Goal: Transaction & Acquisition: Purchase product/service

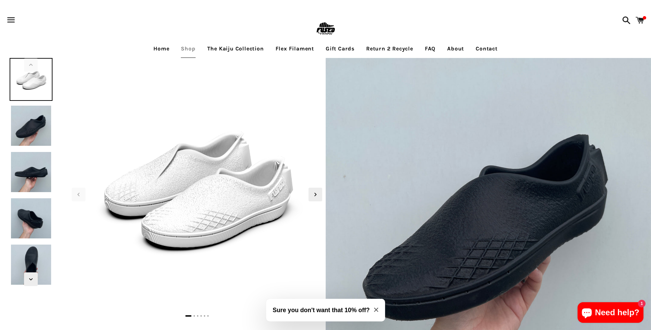
click at [24, 217] on img at bounding box center [31, 218] width 43 height 43
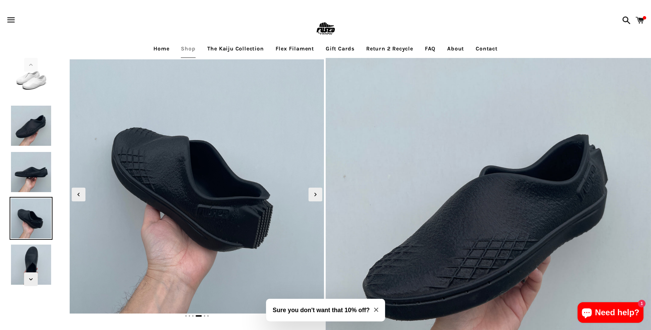
click at [35, 178] on img at bounding box center [31, 172] width 43 height 43
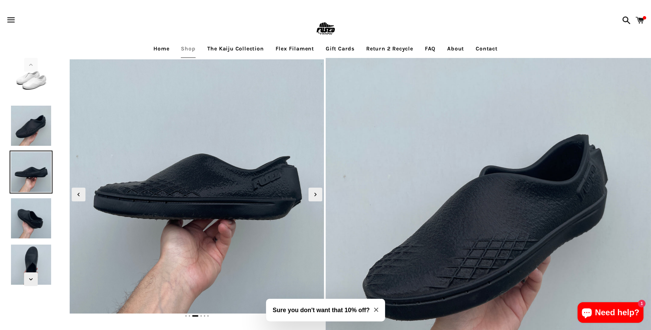
click at [48, 129] on img at bounding box center [31, 125] width 43 height 43
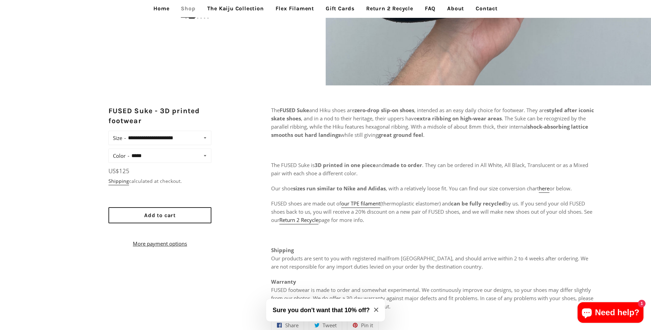
scroll to position [309, 0]
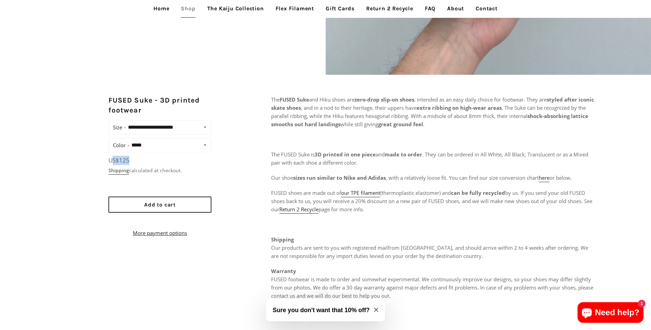
drag, startPoint x: 132, startPoint y: 162, endPoint x: 112, endPoint y: 158, distance: 20.2
click at [112, 158] on p "Regular price US$125 Unit price / per" at bounding box center [160, 160] width 103 height 9
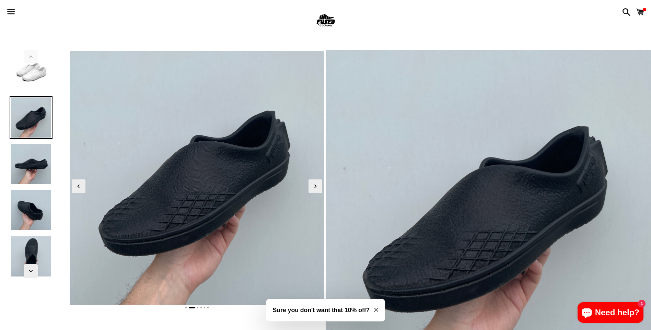
scroll to position [0, 0]
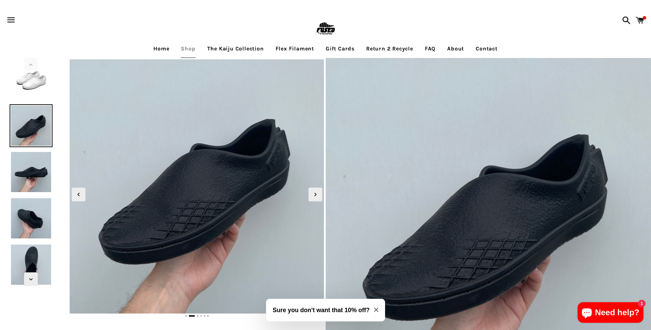
click at [42, 182] on img at bounding box center [31, 172] width 43 height 43
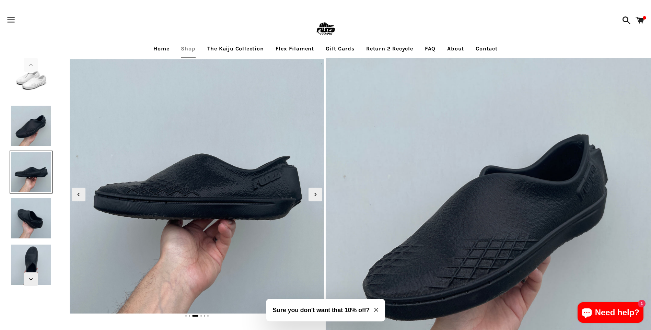
click at [31, 215] on img at bounding box center [31, 218] width 43 height 43
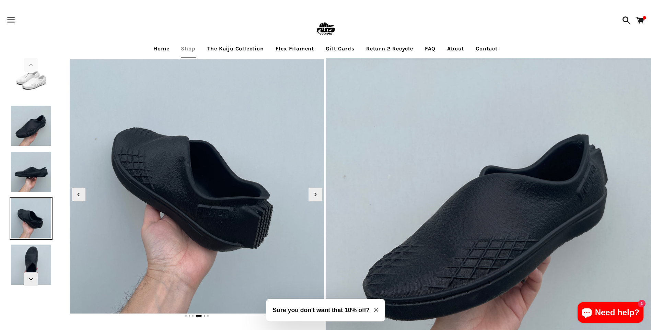
click at [35, 174] on img at bounding box center [31, 172] width 43 height 43
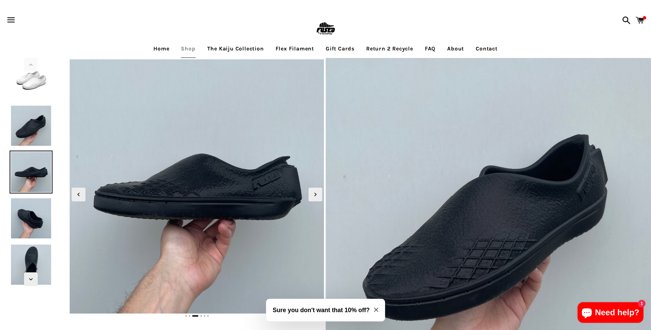
click at [38, 129] on img at bounding box center [31, 125] width 43 height 43
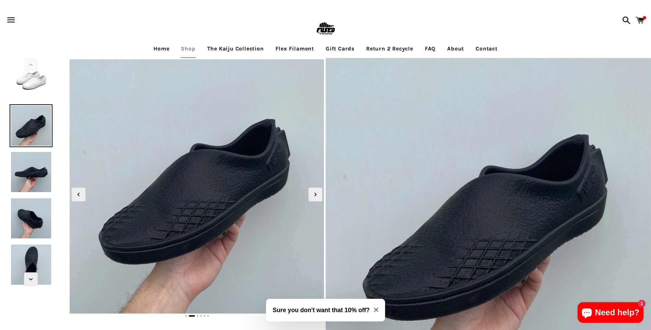
click at [36, 96] on img at bounding box center [31, 79] width 43 height 43
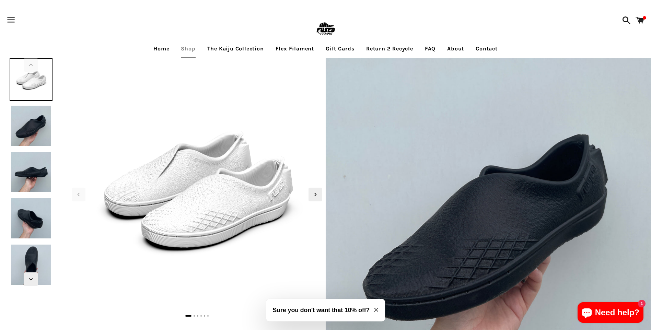
click at [32, 127] on img at bounding box center [31, 125] width 43 height 43
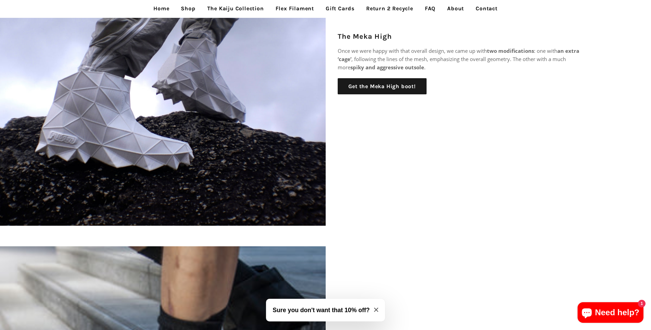
scroll to position [261, 0]
